Goal: Book appointment/travel/reservation

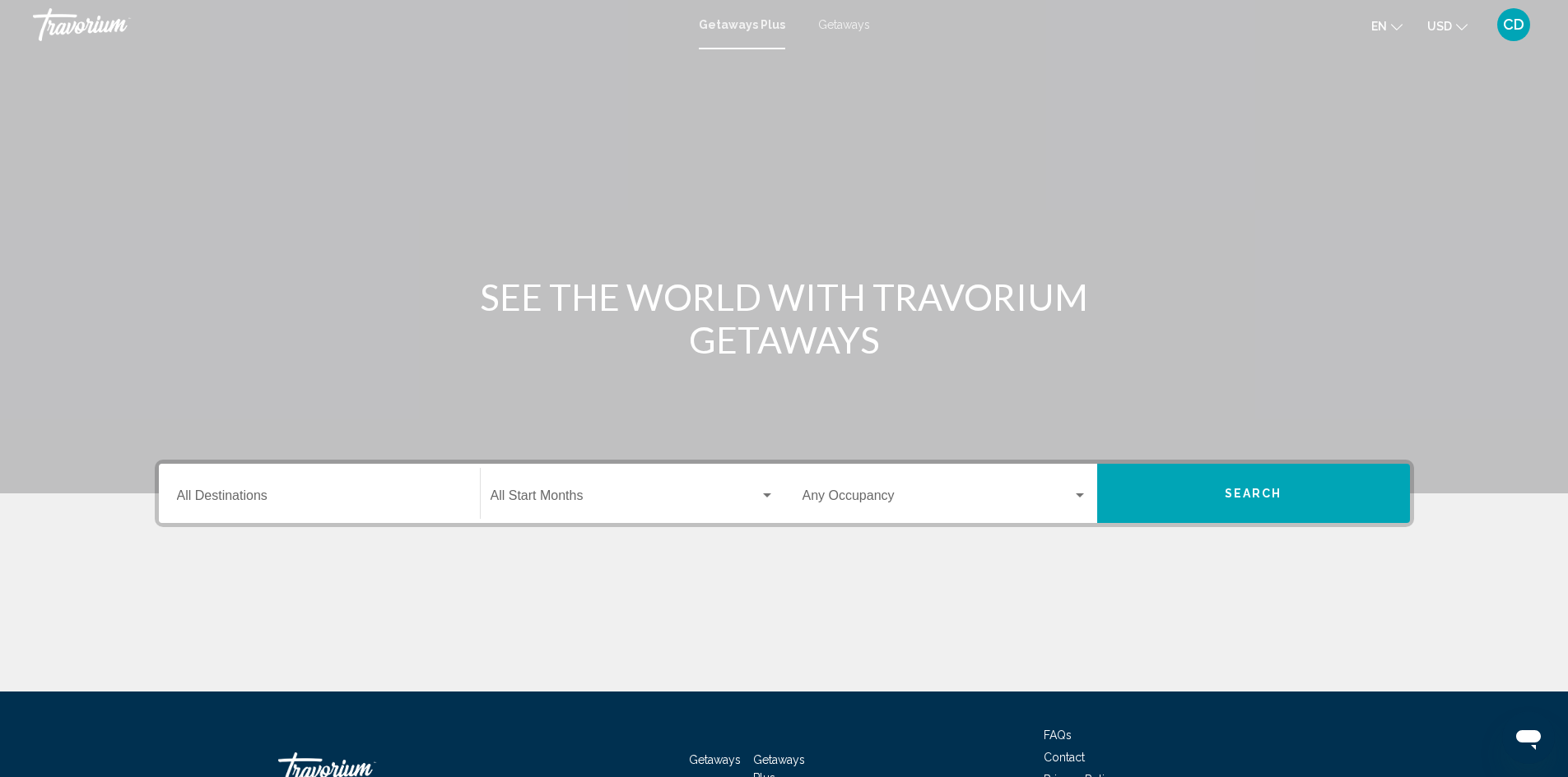
click at [342, 495] on input "Destination All Destinations" at bounding box center [319, 499] width 284 height 15
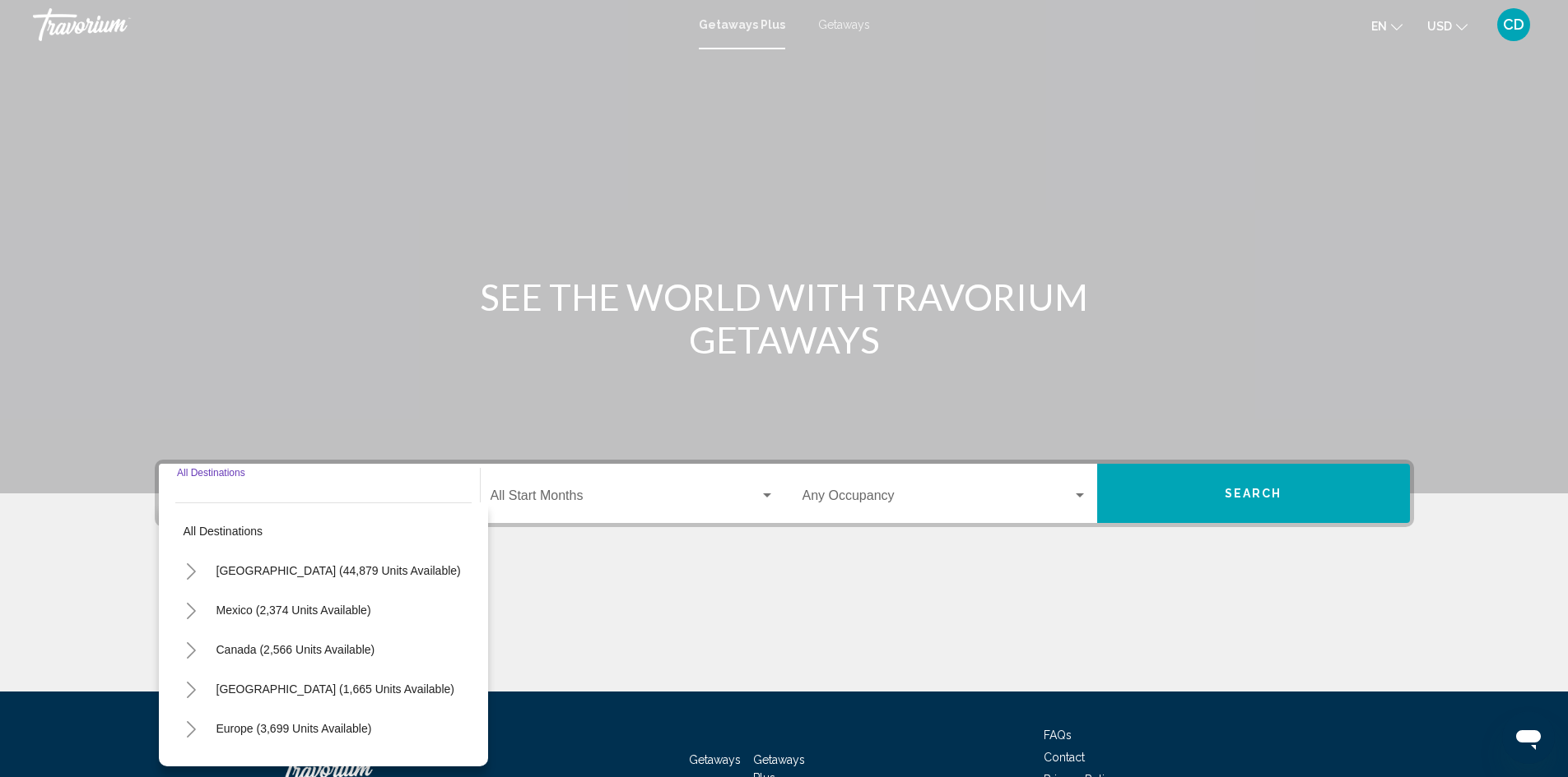
scroll to position [116, 0]
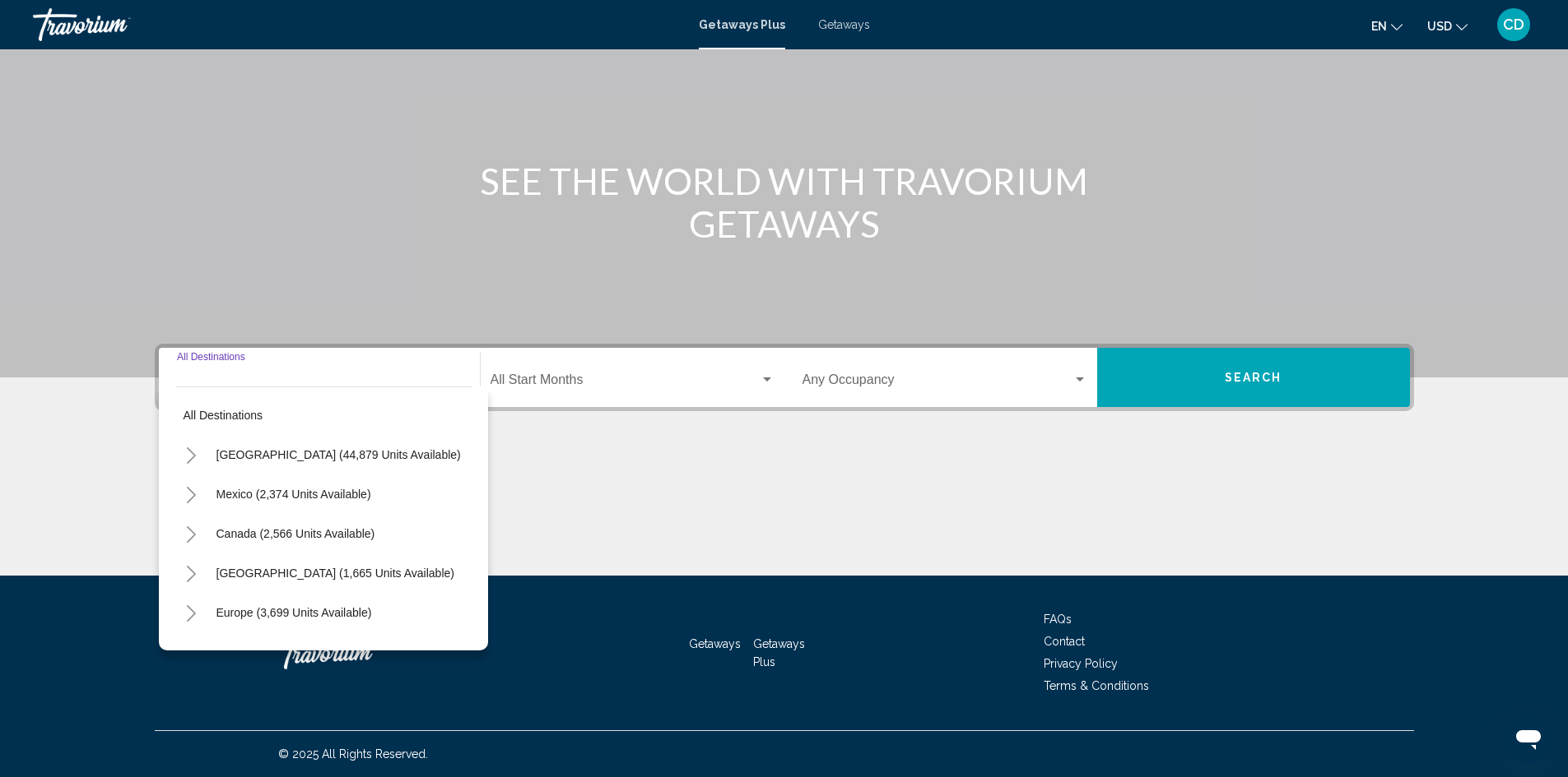
click at [194, 453] on icon "Toggle United States (44,879 units available)" at bounding box center [191, 455] width 13 height 16
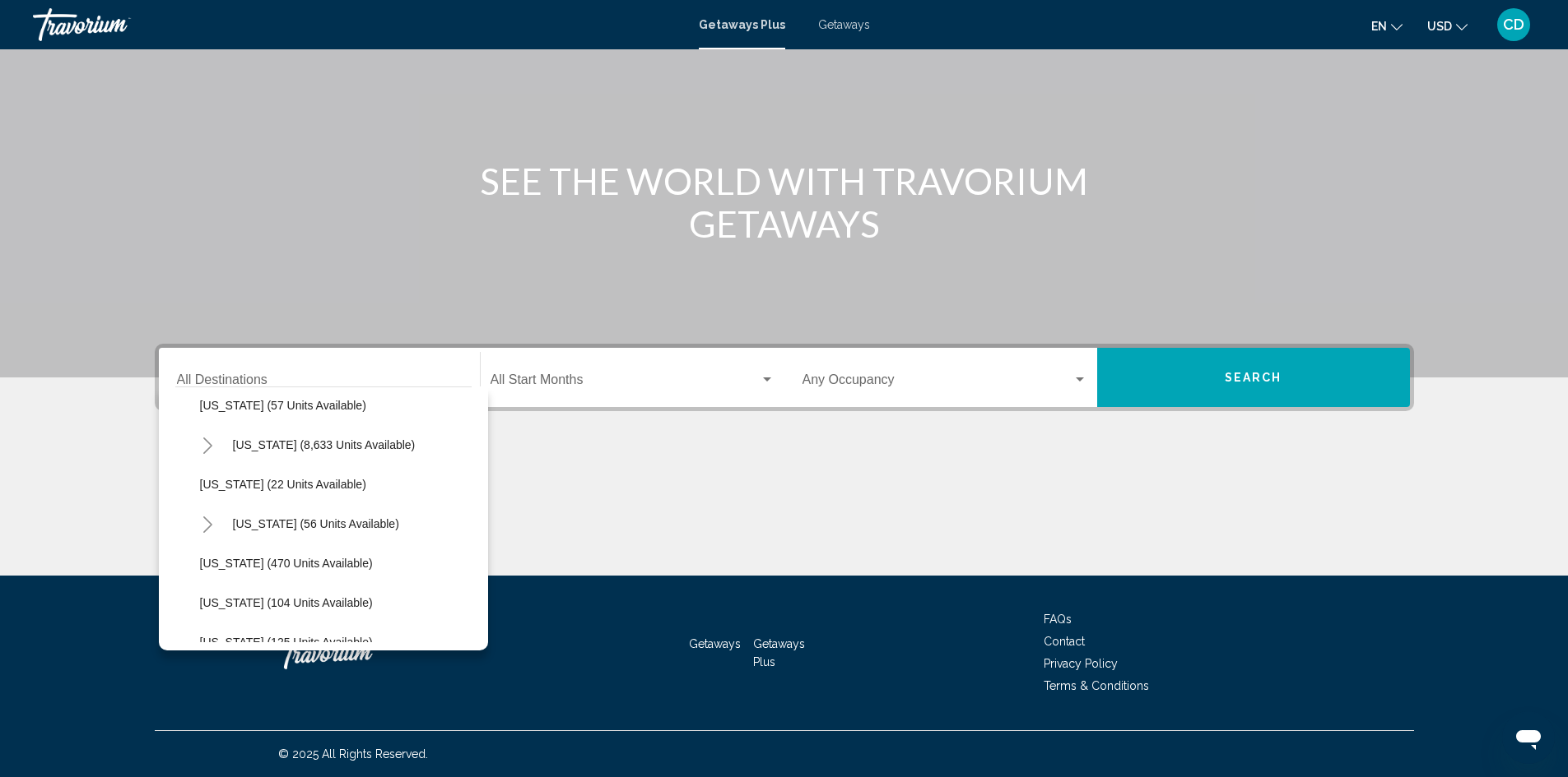
click at [207, 516] on button "Toggle Hawaii (56 units available)" at bounding box center [208, 524] width 33 height 33
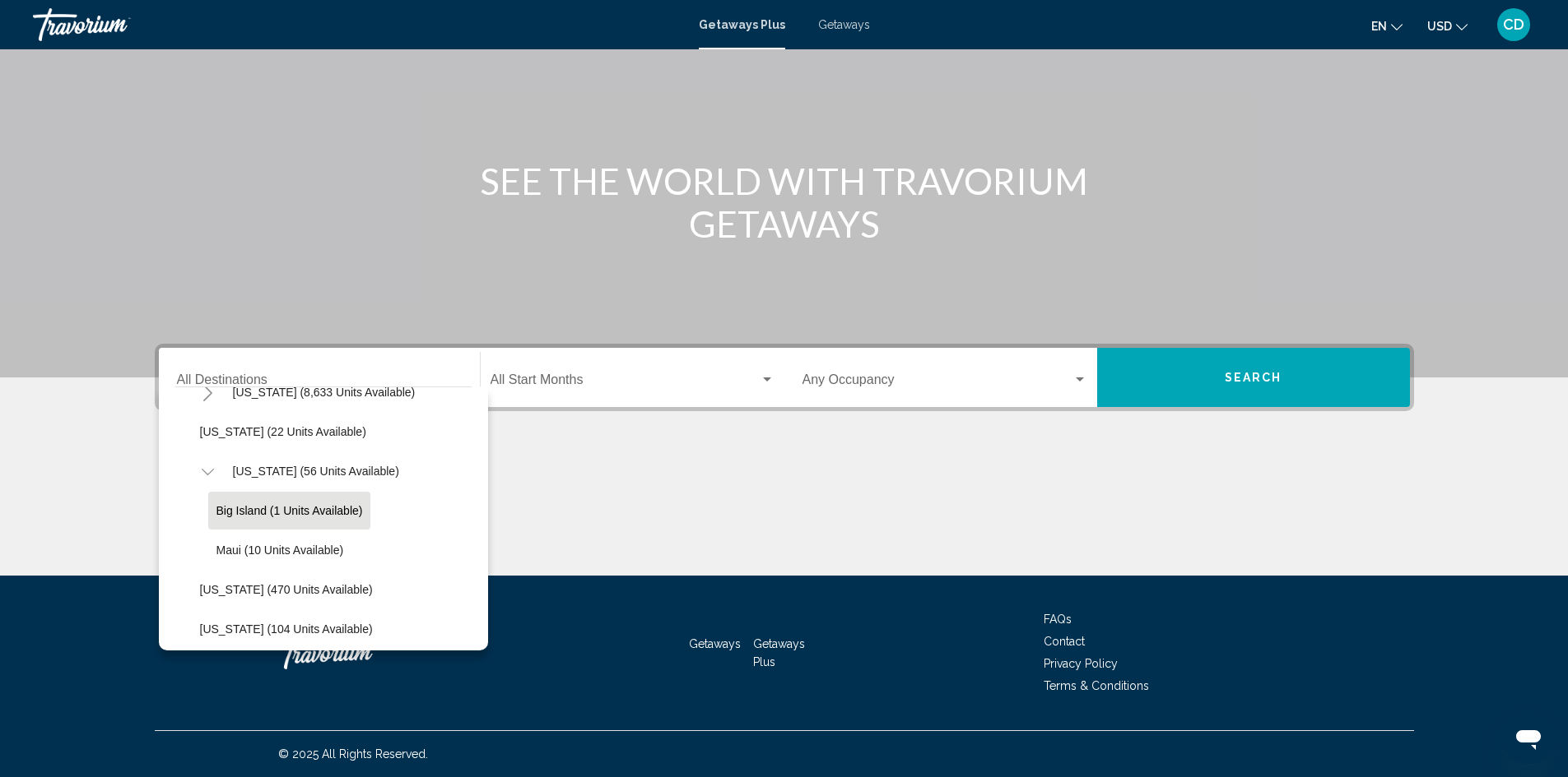
scroll to position [329, 0]
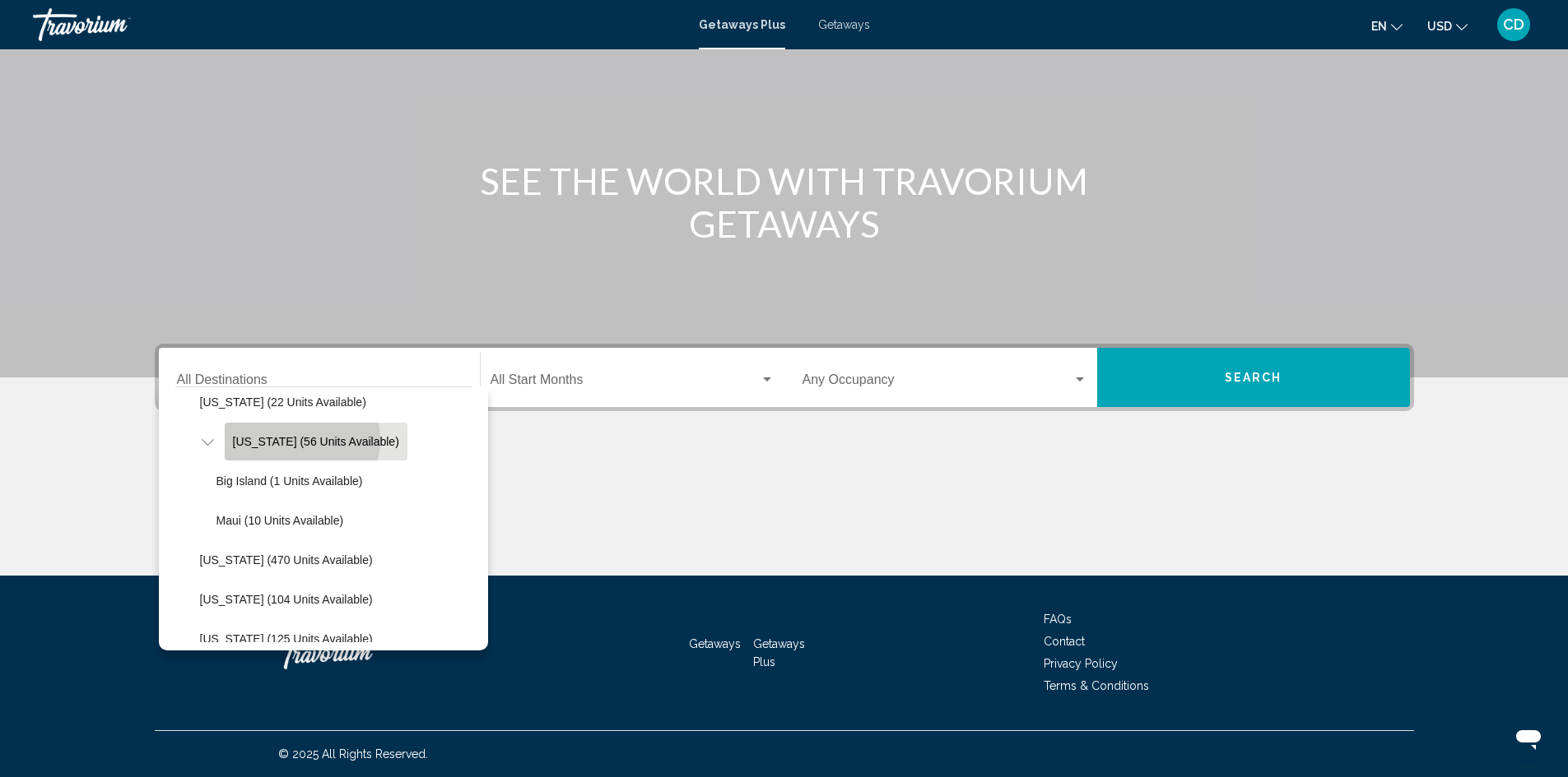
click at [301, 440] on span "[US_STATE] (56 units available)" at bounding box center [316, 442] width 166 height 13
type input "**********"
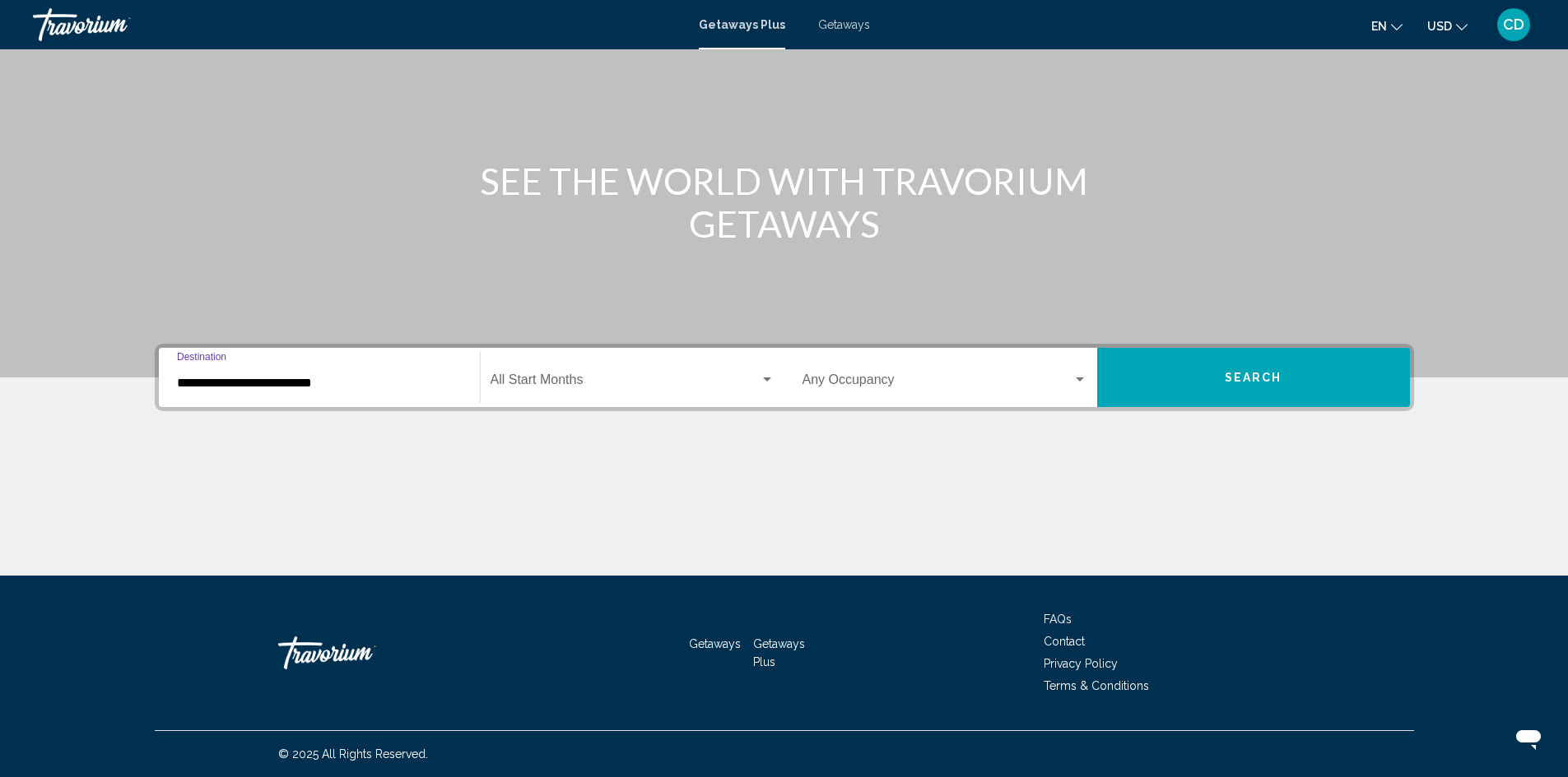
click at [591, 385] on span "Search widget" at bounding box center [624, 383] width 269 height 15
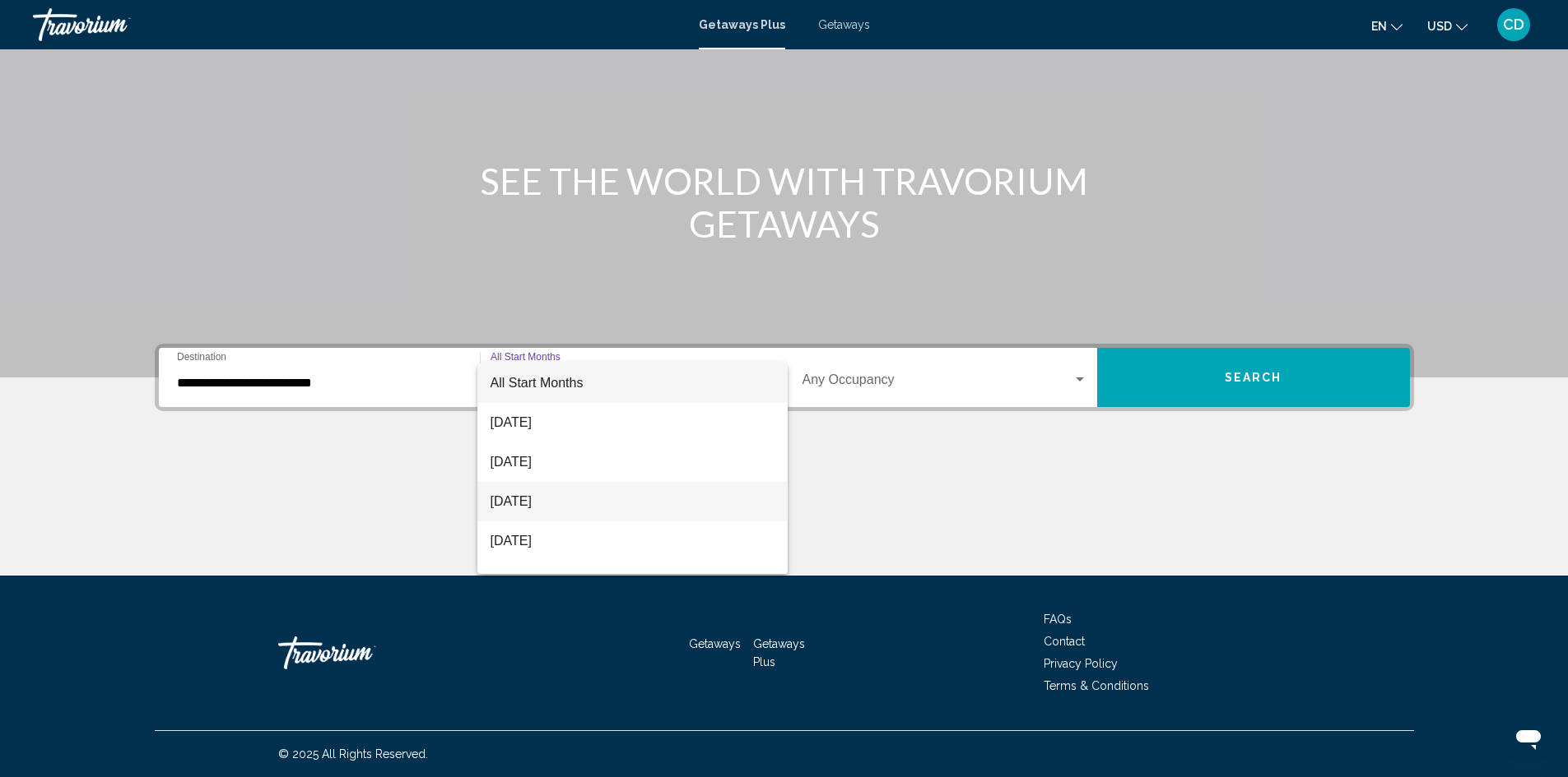
click at [585, 504] on span "[DATE]" at bounding box center [631, 502] width 284 height 39
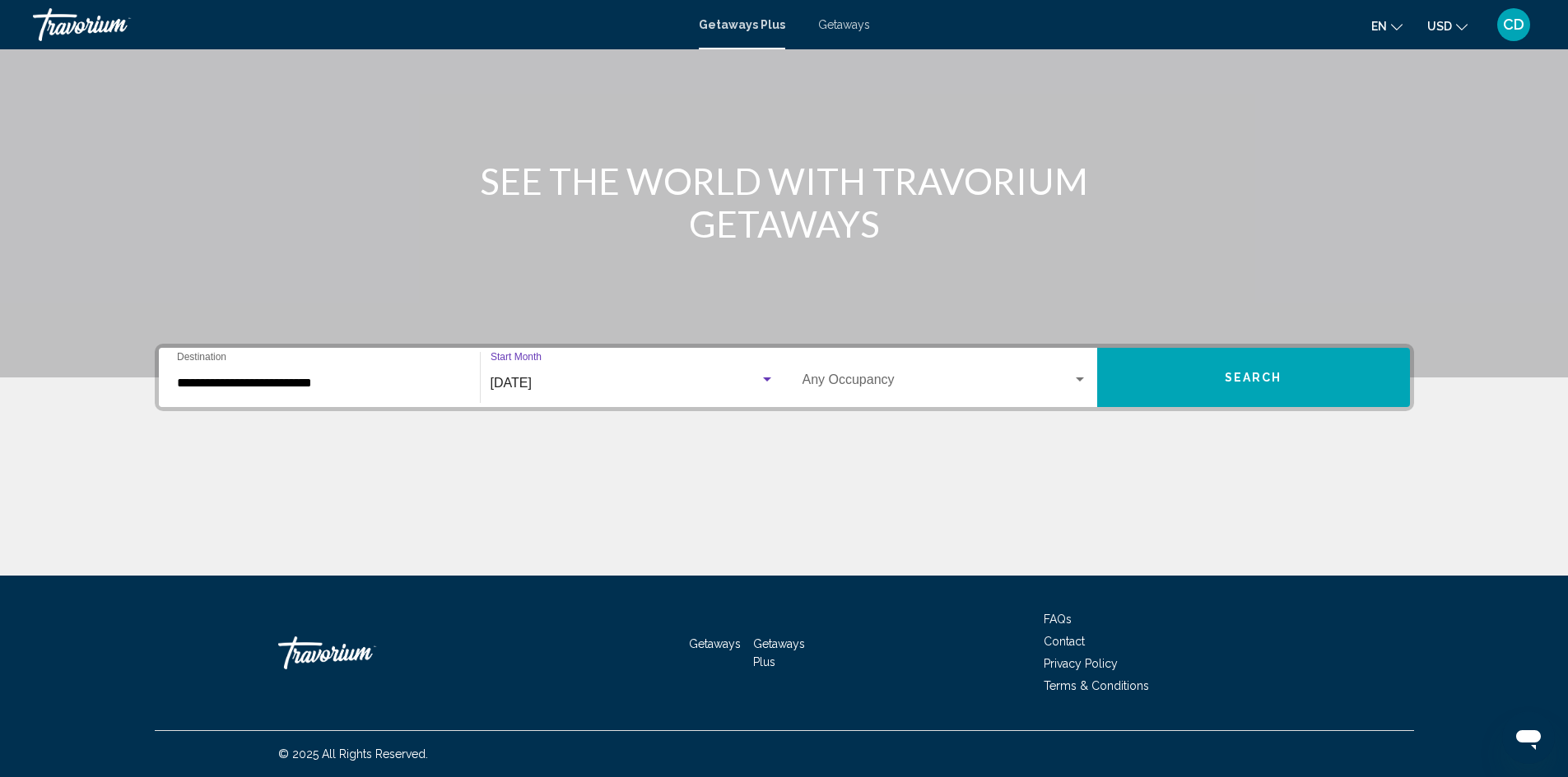
click at [1070, 390] on span "Search widget" at bounding box center [937, 383] width 270 height 15
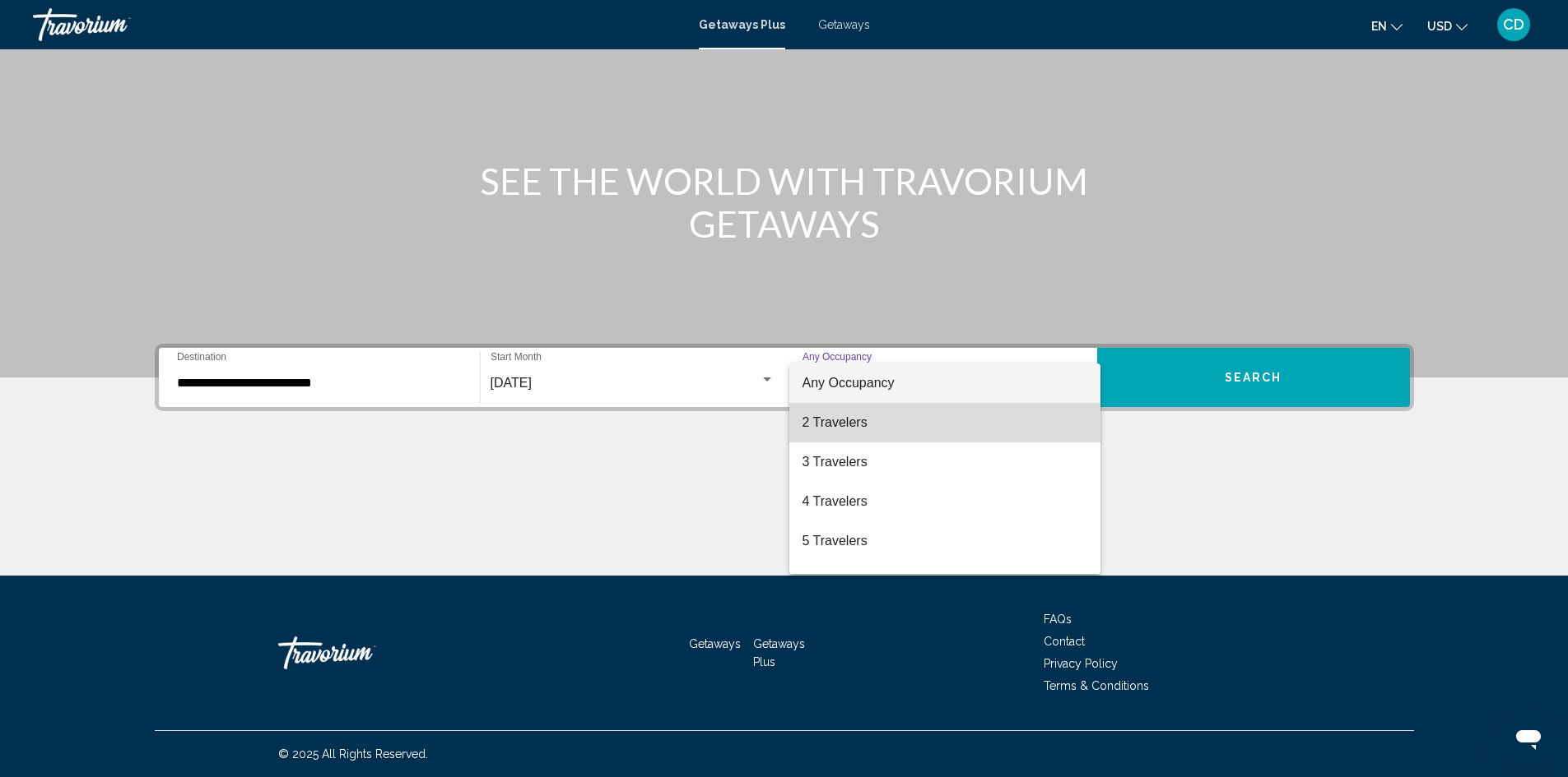
click at [982, 433] on span "2 Travelers" at bounding box center [945, 423] width 284 height 39
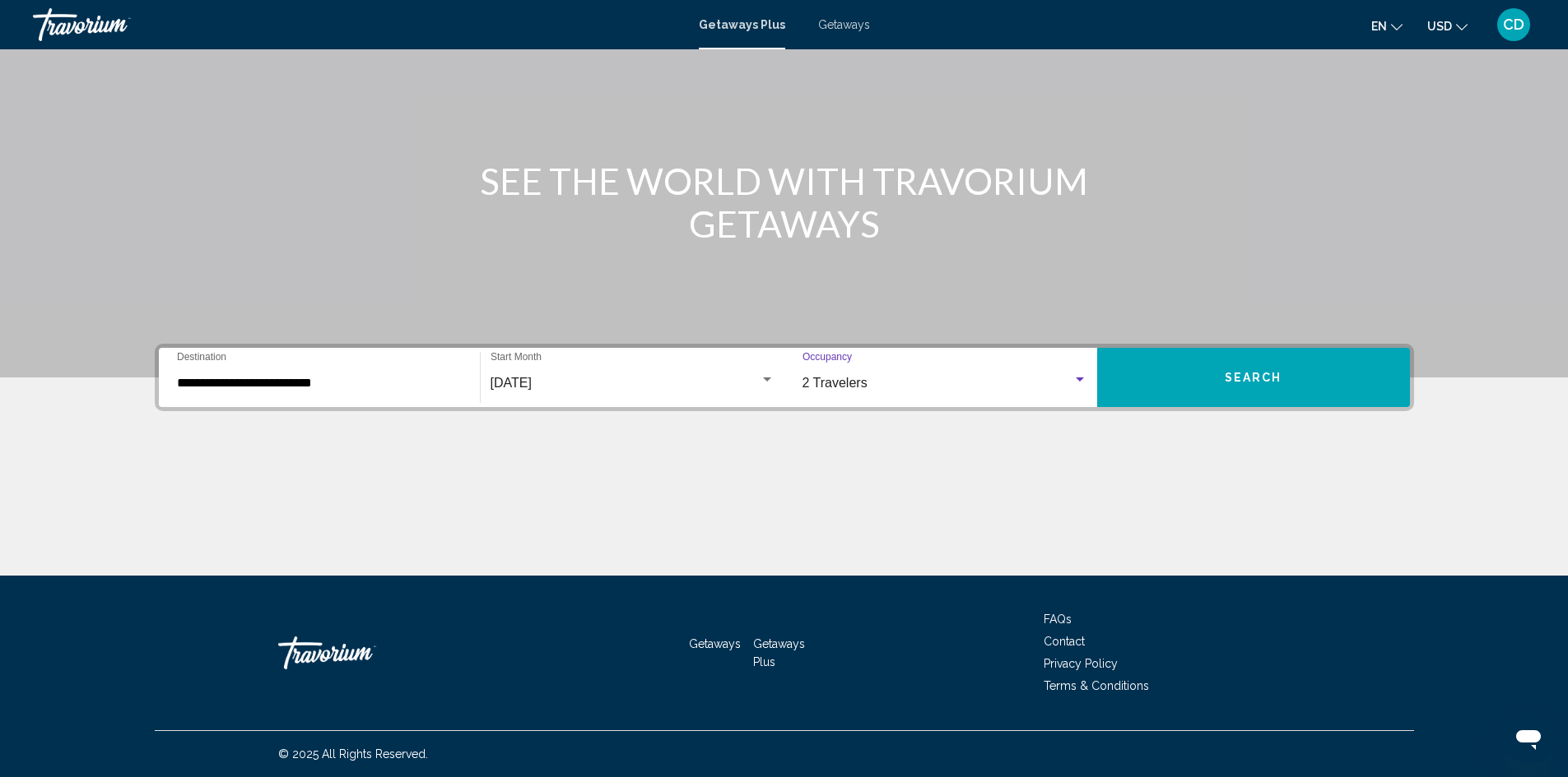
click at [1236, 383] on span "Search" at bounding box center [1253, 378] width 57 height 13
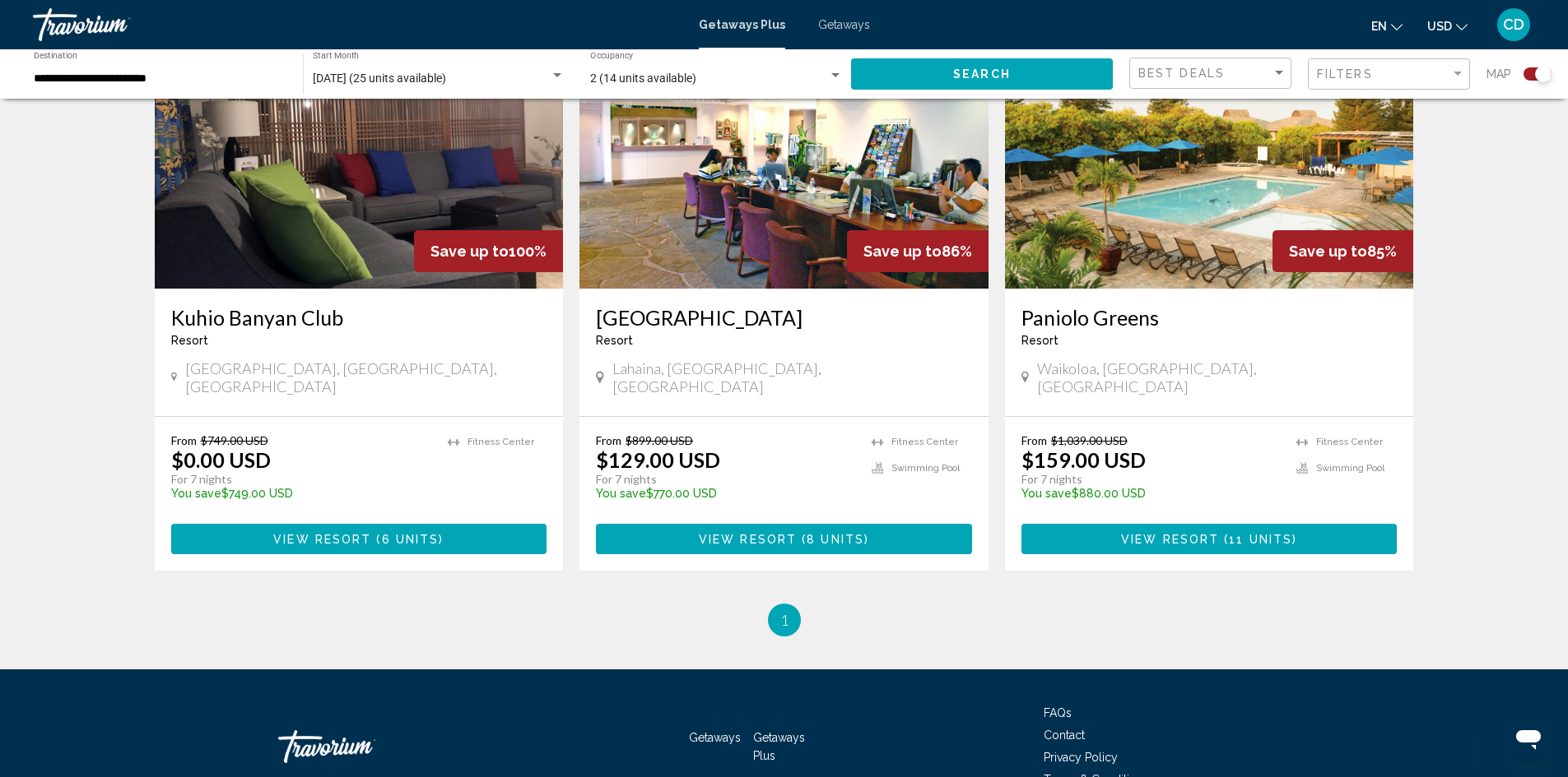
scroll to position [658, 0]
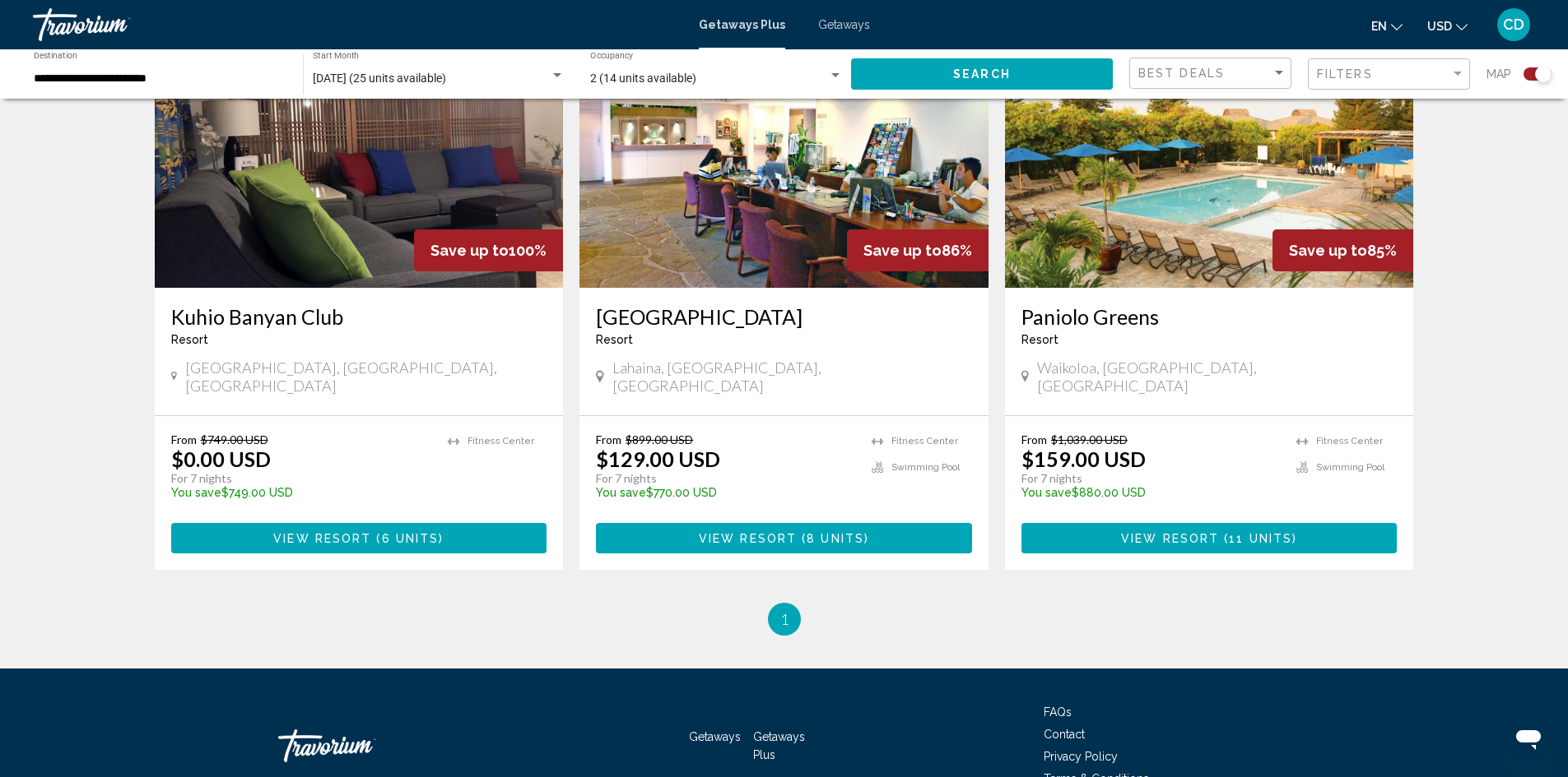
click at [360, 532] on span "View Resort" at bounding box center [321, 538] width 97 height 13
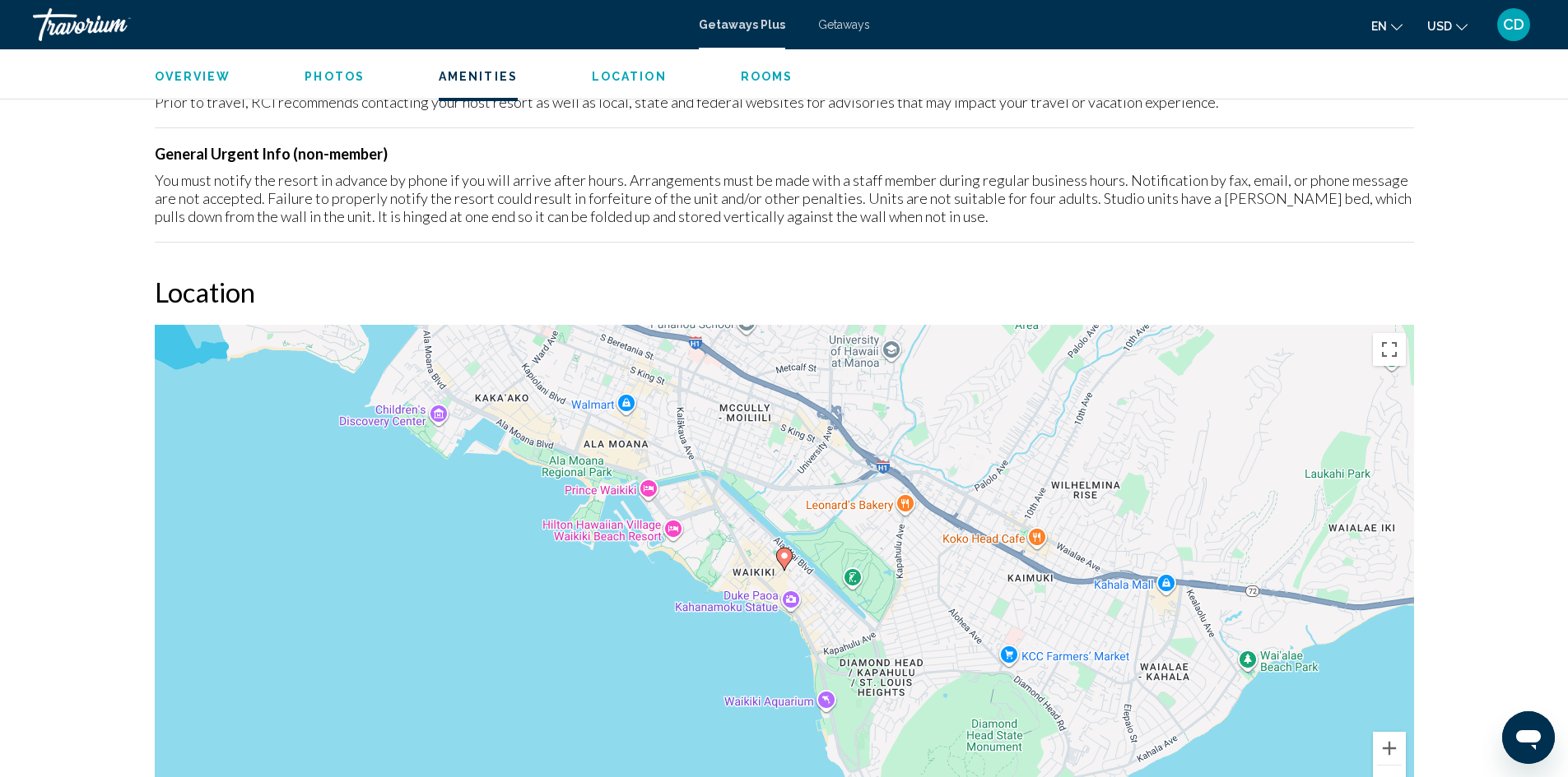
scroll to position [1862, 0]
